Goal: Book appointment/travel/reservation

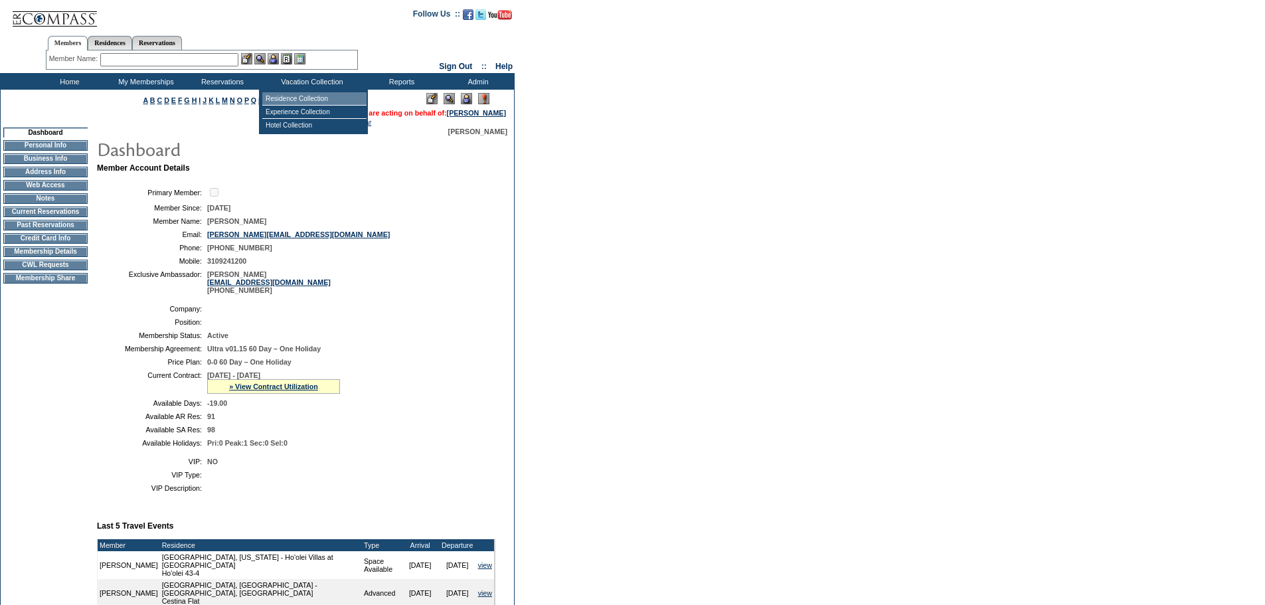
click at [295, 97] on td "Residence Collection" at bounding box center [314, 98] width 104 height 13
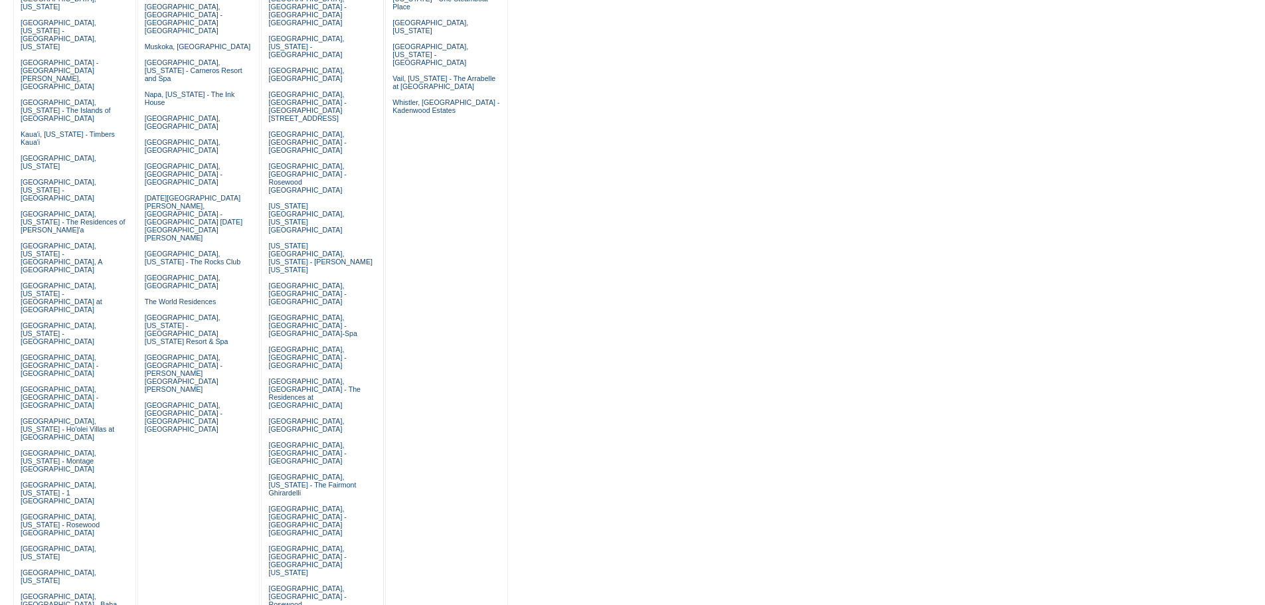
scroll to position [398, 0]
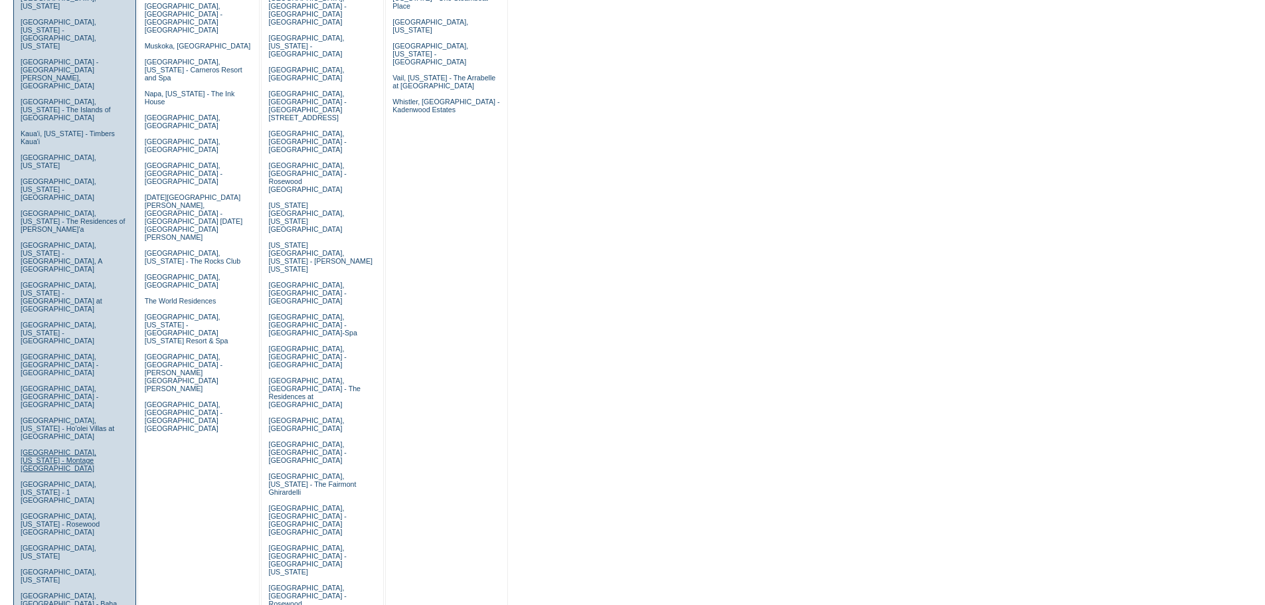
click at [50, 448] on link "[GEOGRAPHIC_DATA], [US_STATE] - Montage [GEOGRAPHIC_DATA]" at bounding box center [59, 460] width 76 height 24
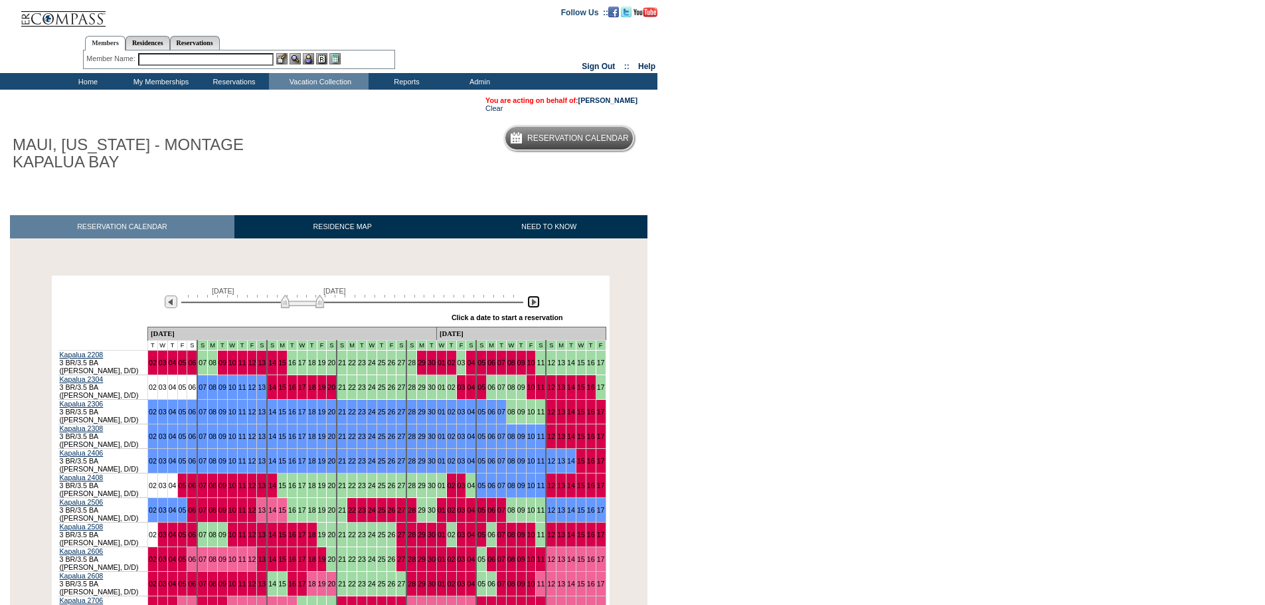
click at [534, 307] on img at bounding box center [533, 301] width 13 height 13
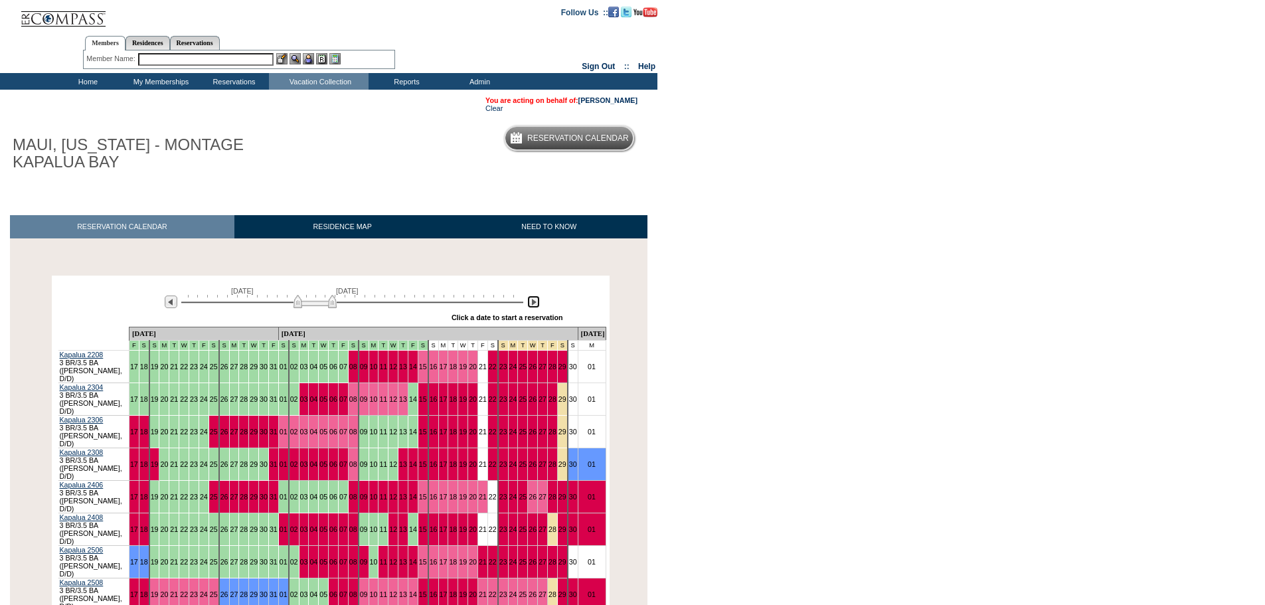
click at [534, 307] on img at bounding box center [533, 301] width 13 height 13
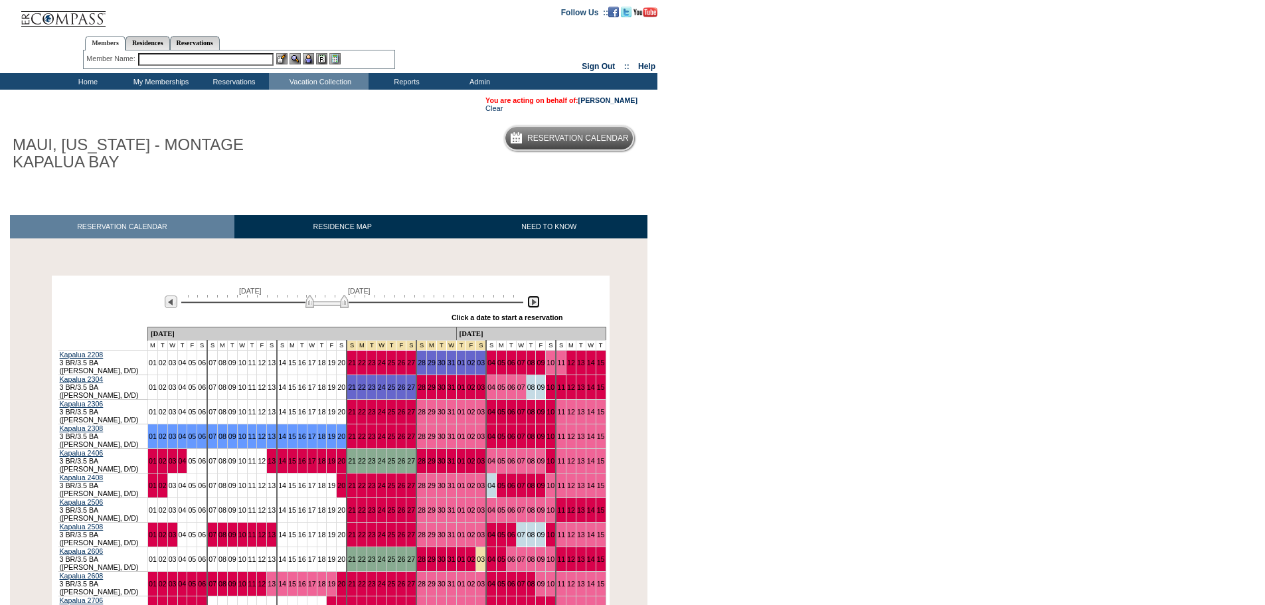
click at [534, 306] on img at bounding box center [533, 301] width 13 height 13
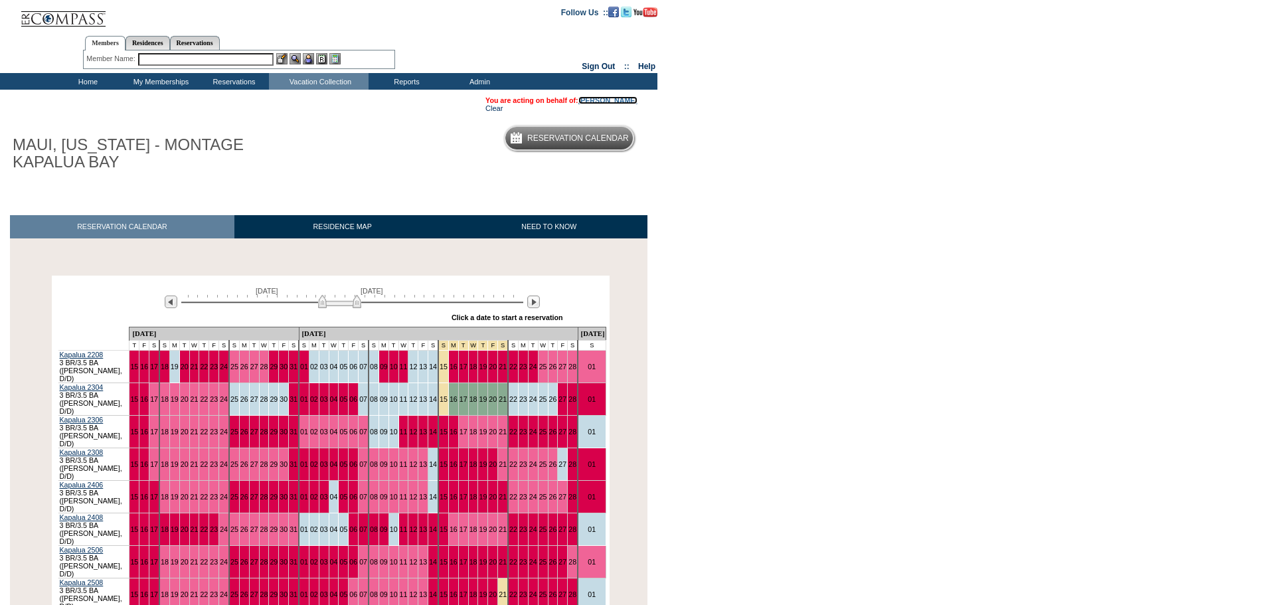
click at [613, 100] on link "[PERSON_NAME]" at bounding box center [607, 100] width 59 height 8
